Goal: Find specific page/section: Find specific page/section

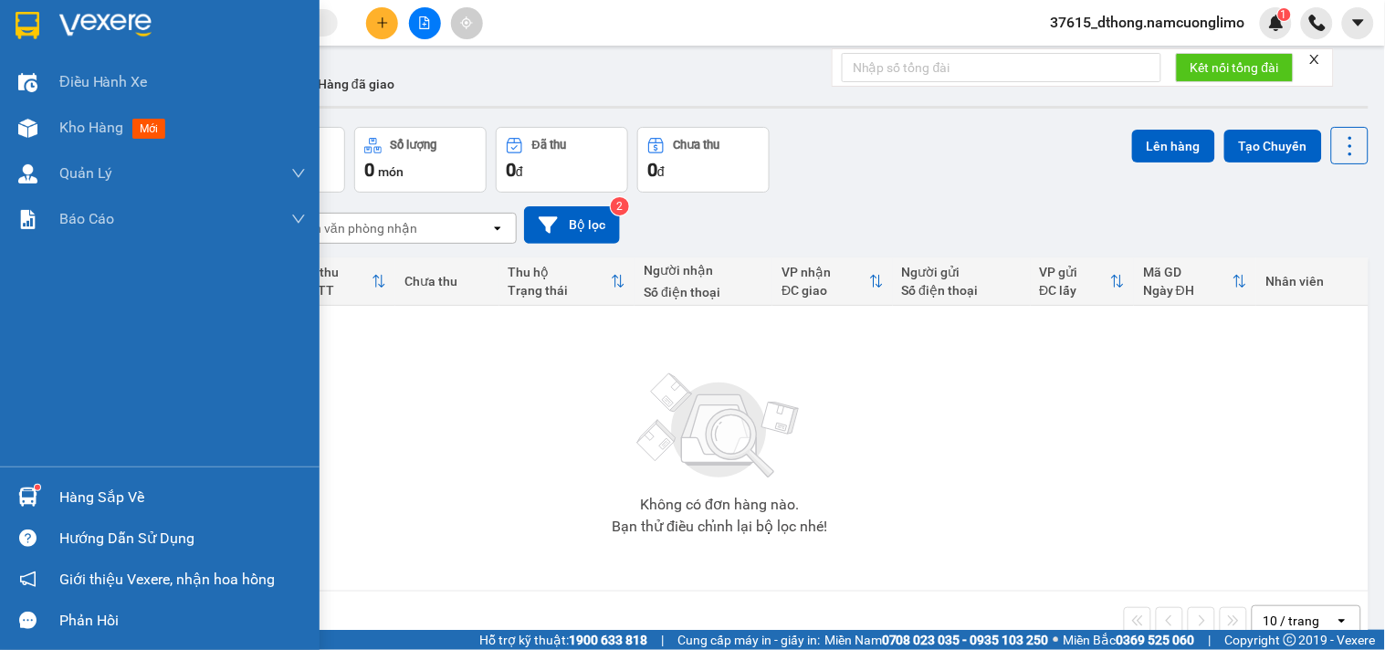
click at [31, 22] on img at bounding box center [28, 25] width 24 height 27
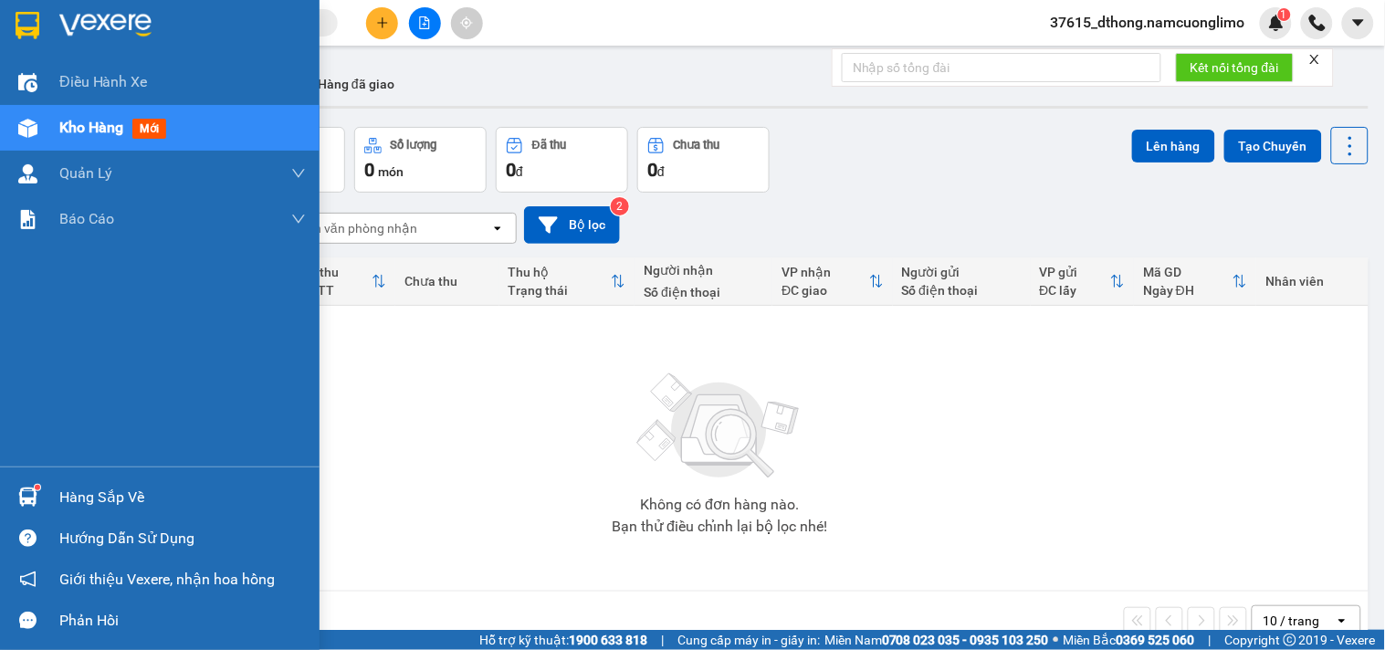
click at [71, 497] on div "Hàng sắp về" at bounding box center [182, 497] width 247 height 27
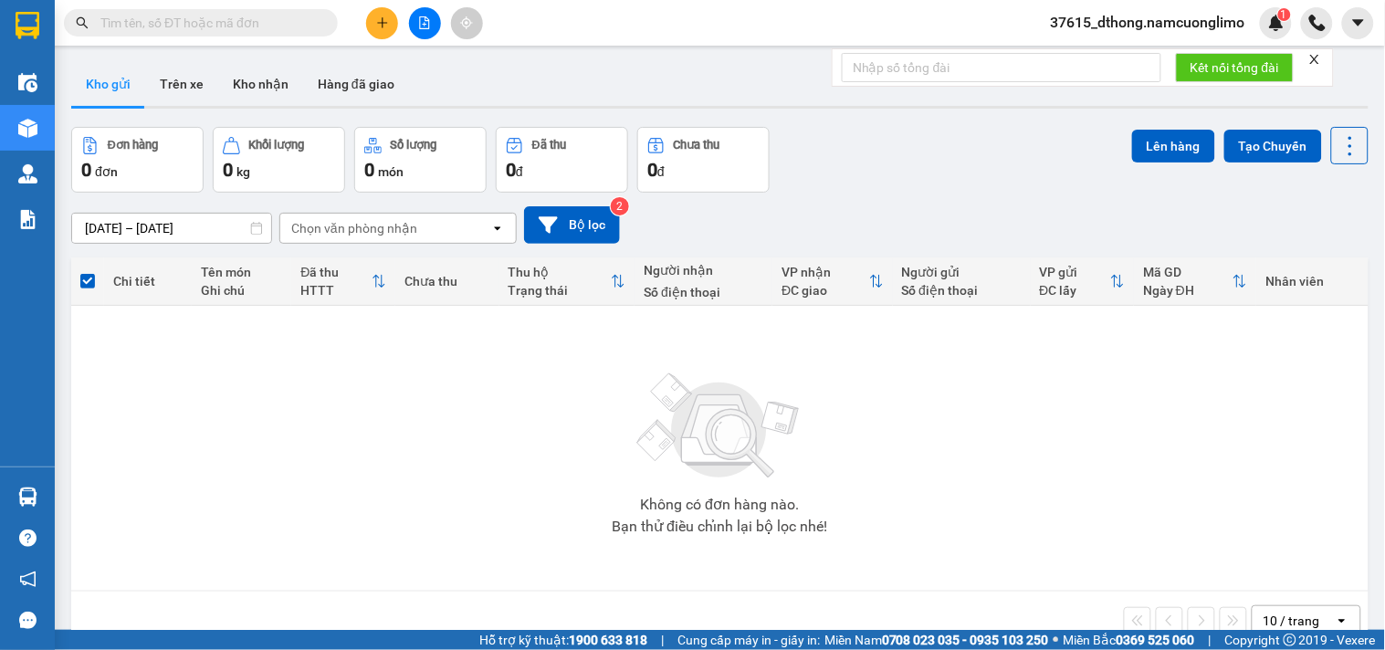
drag, startPoint x: 879, startPoint y: 174, endPoint x: 879, endPoint y: 163, distance: 11.9
click at [879, 174] on section "Kết quả tìm kiếm ( 1 ) Bộ lọc Mã ĐH Trạng thái Món hàng Tổng cước Chưa cước Ngư…" at bounding box center [692, 325] width 1385 height 650
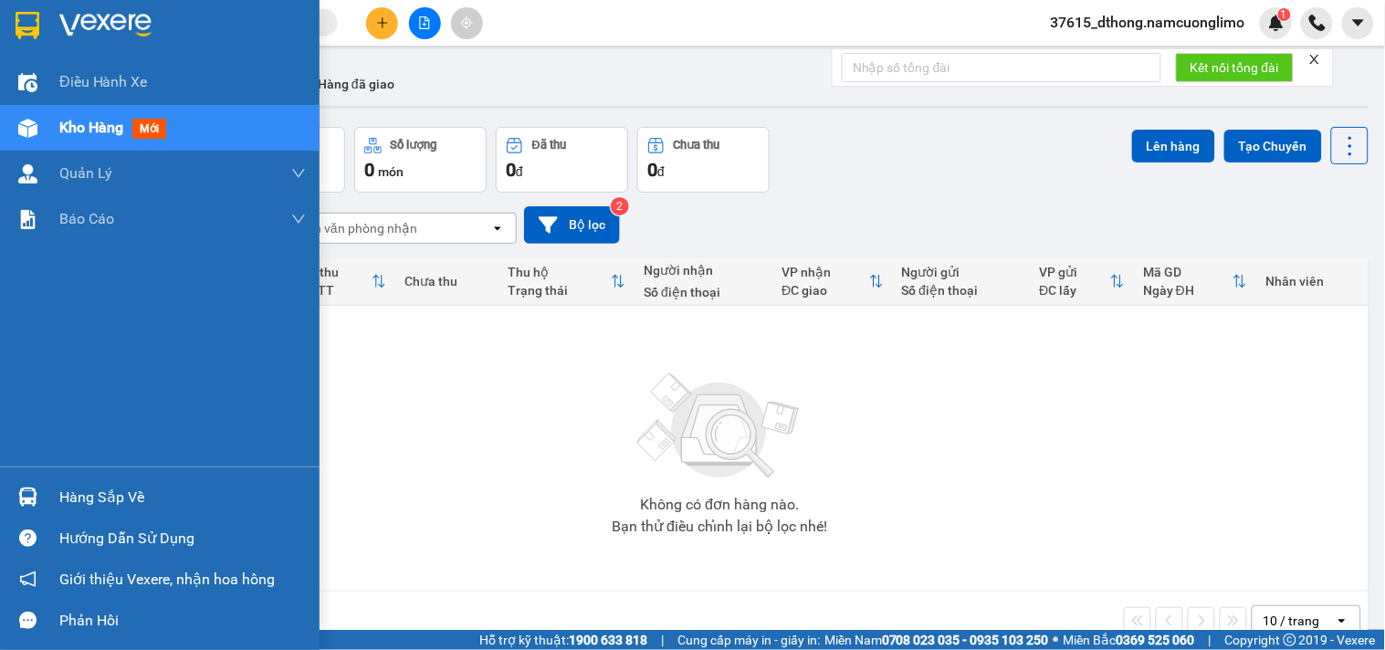
click at [39, 495] on div at bounding box center [28, 497] width 32 height 32
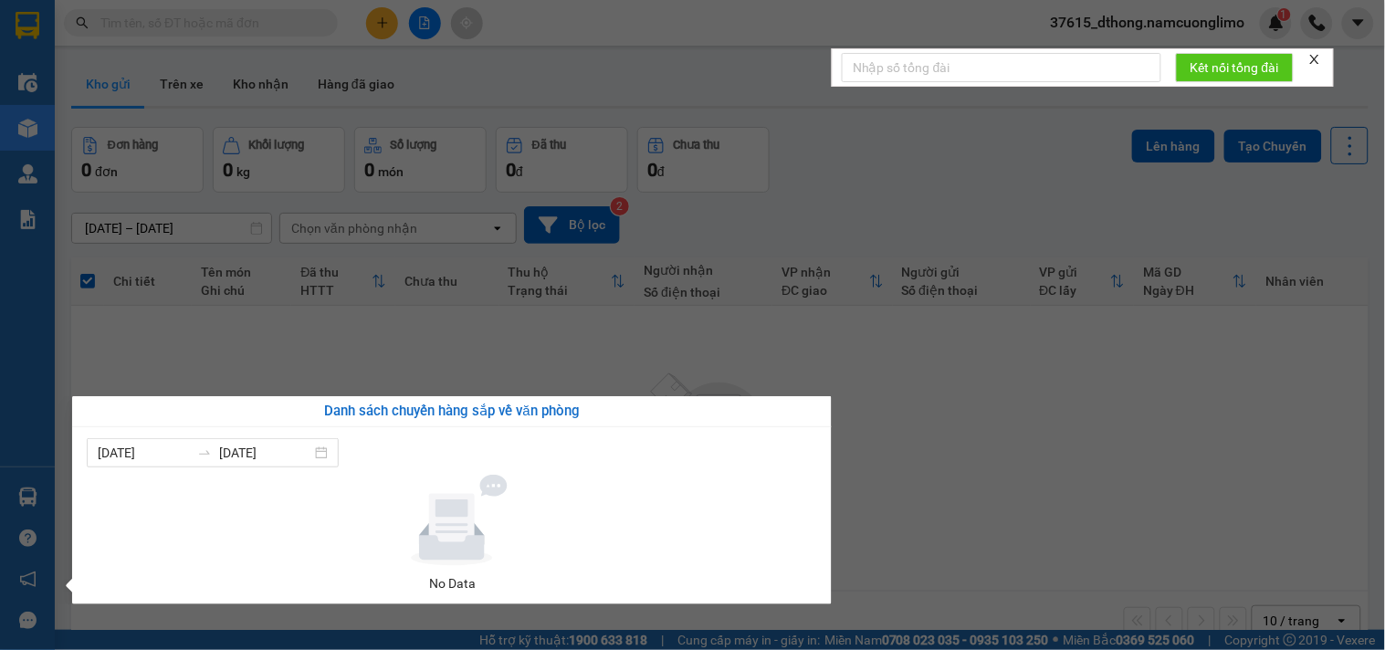
click at [880, 149] on section "Kết quả tìm kiếm ( 1 ) Bộ lọc Mã ĐH Trạng thái Món hàng Tổng cước Chưa cước Ngư…" at bounding box center [692, 325] width 1385 height 650
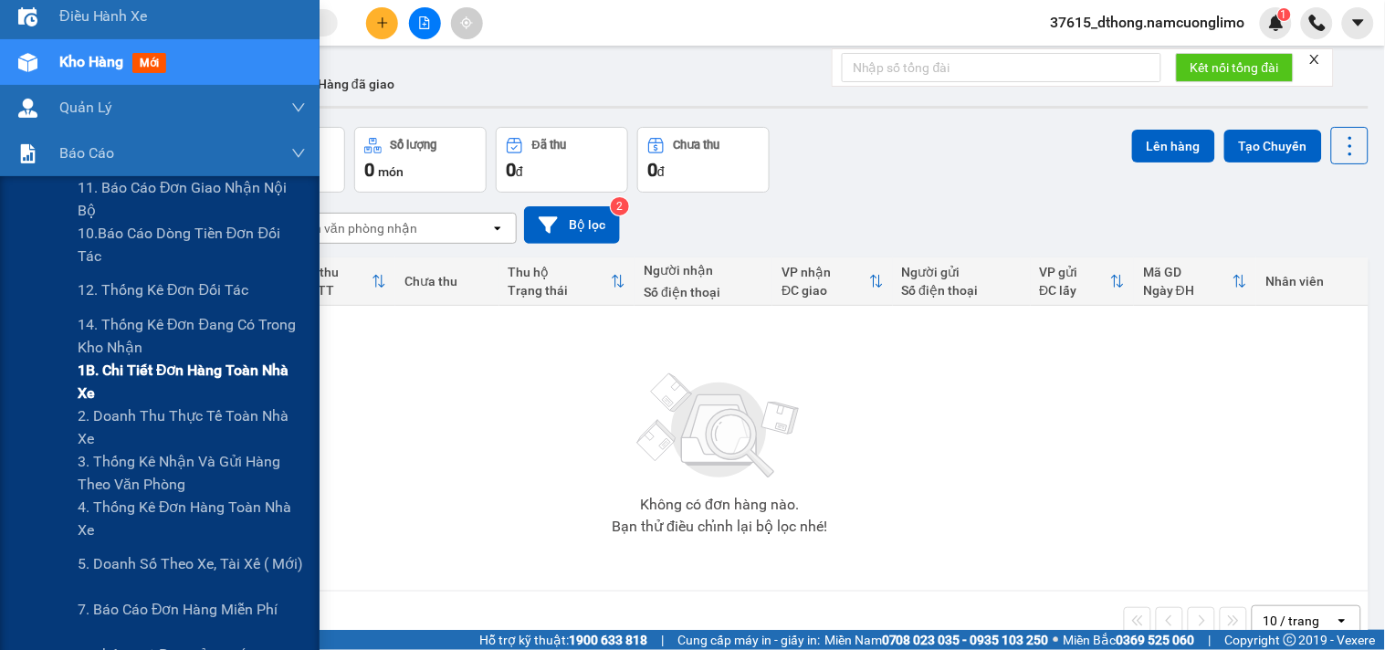
scroll to position [101, 0]
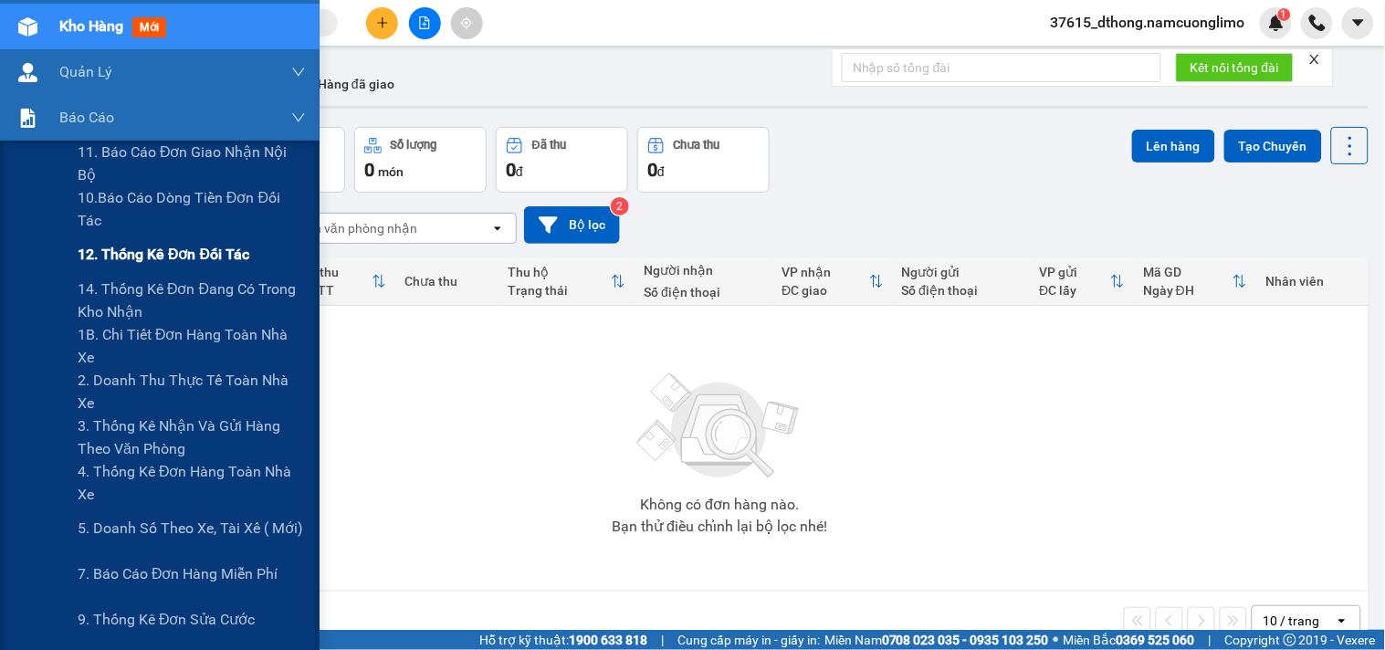
click at [193, 251] on span "12. Thống kê đơn đối tác" at bounding box center [164, 254] width 172 height 23
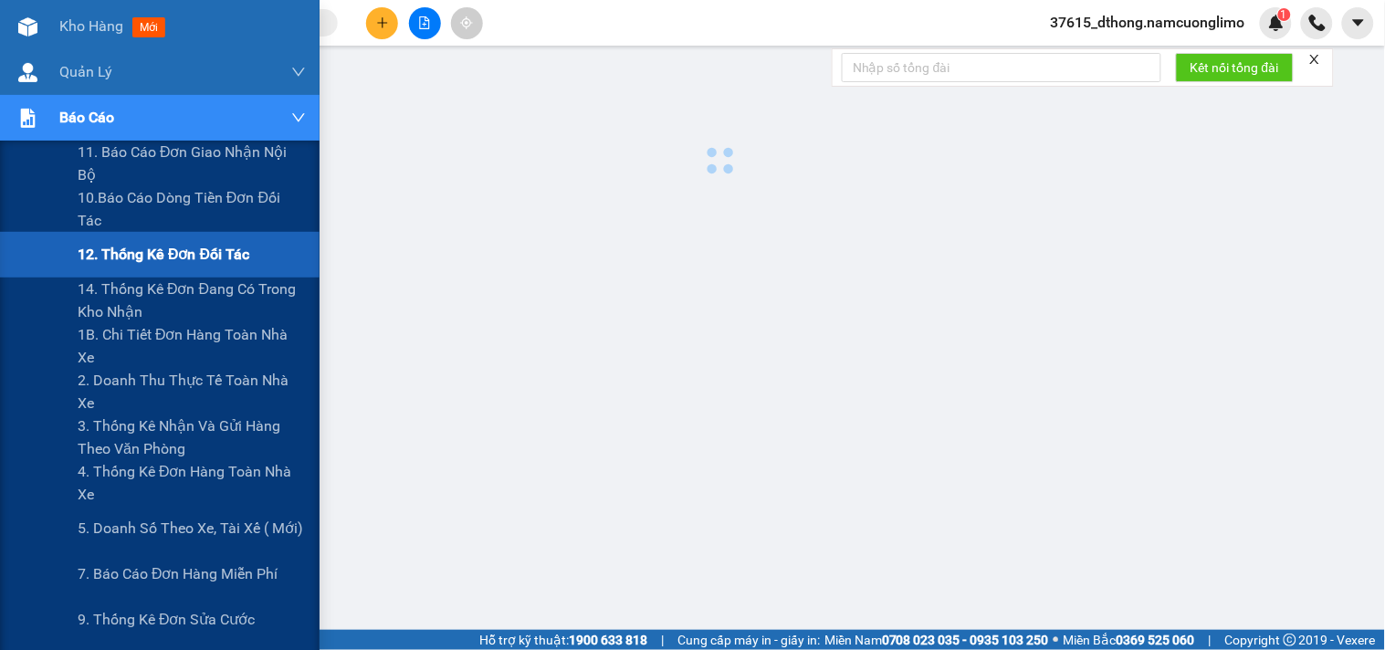
click at [193, 251] on span "12. Thống kê đơn đối tác" at bounding box center [164, 254] width 172 height 23
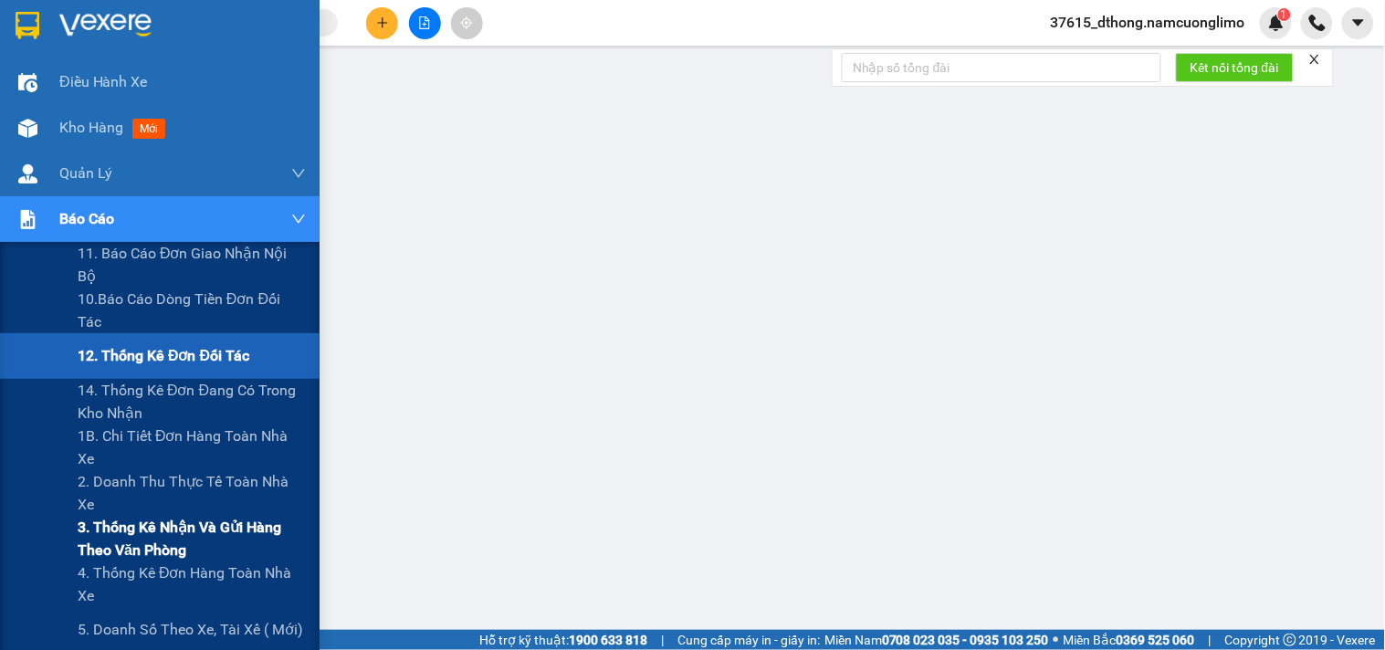
click at [163, 536] on span "3. Thống kê nhận và gửi hàng theo văn phòng" at bounding box center [192, 539] width 228 height 46
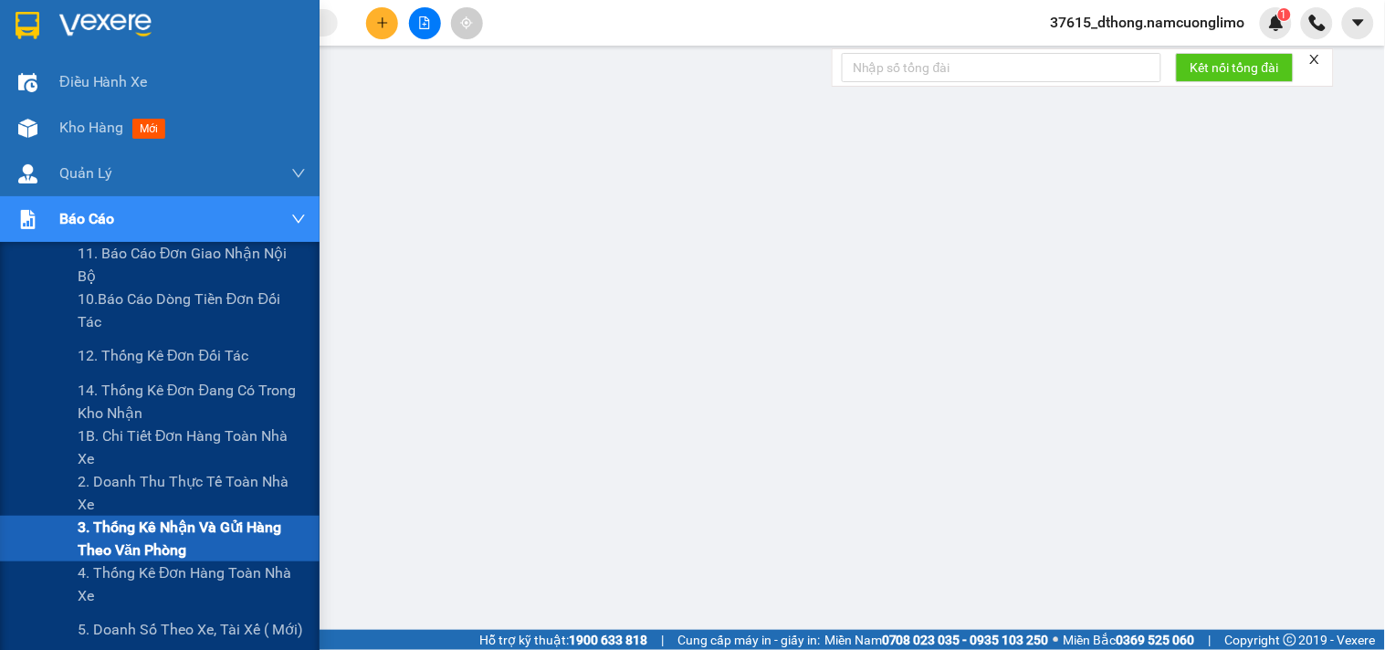
click at [133, 530] on span "3. Thống kê nhận và gửi hàng theo văn phòng" at bounding box center [192, 539] width 228 height 46
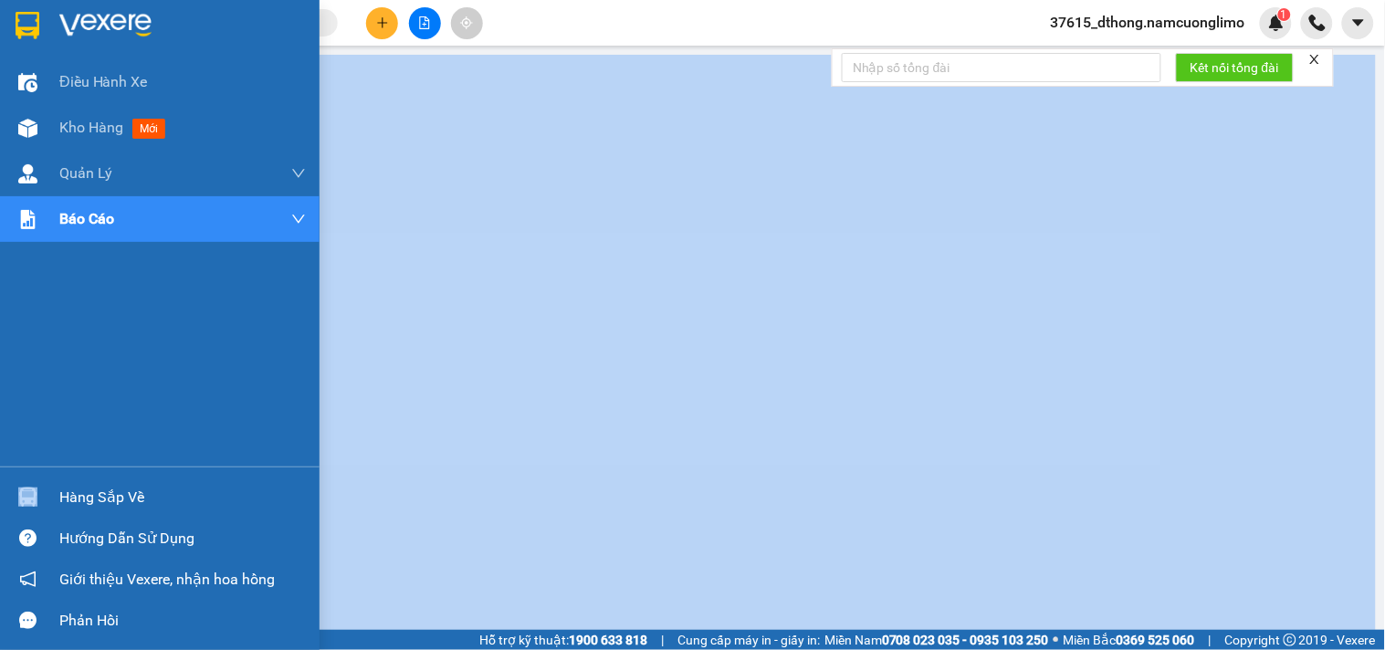
drag, startPoint x: 60, startPoint y: 491, endPoint x: 112, endPoint y: 495, distance: 52.2
click at [62, 490] on div "Hàng sắp về" at bounding box center [160, 497] width 320 height 41
